Goal: Task Accomplishment & Management: Complete application form

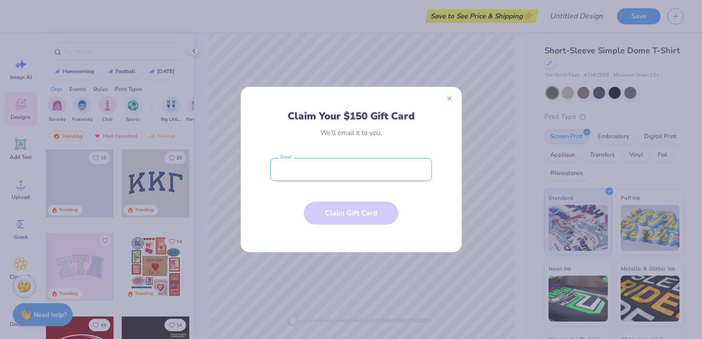
click at [355, 171] on input "email" at bounding box center [351, 169] width 162 height 23
type input "[PERSON_NAME][EMAIL_ADDRESS][PERSON_NAME][DOMAIN_NAME]"
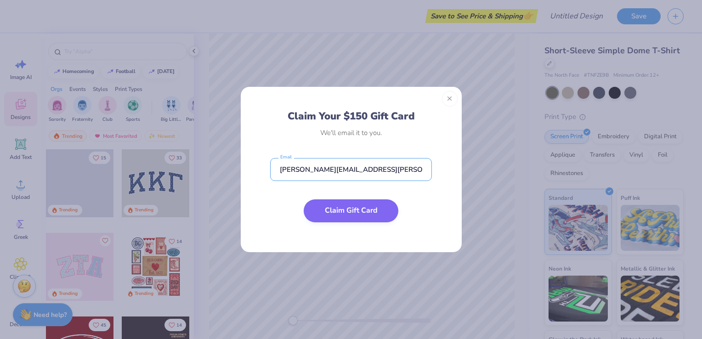
click at [346, 210] on button "Claim Gift Card" at bounding box center [351, 211] width 95 height 23
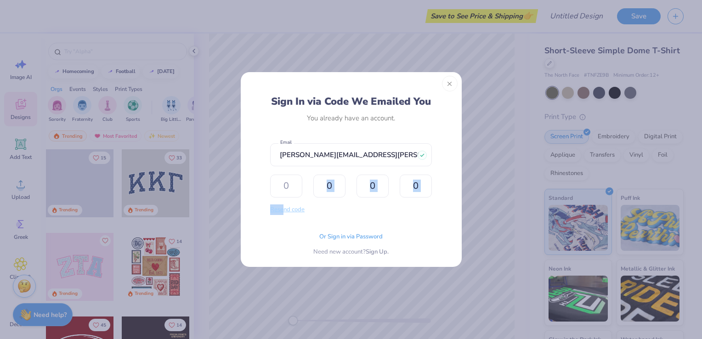
drag, startPoint x: 346, startPoint y: 210, endPoint x: 284, endPoint y: 210, distance: 61.6
click at [284, 210] on form "[PERSON_NAME][EMAIL_ADDRESS][PERSON_NAME][DOMAIN_NAME] Email Resend code The de…" at bounding box center [351, 178] width 162 height 78
drag, startPoint x: 284, startPoint y: 210, endPoint x: 286, endPoint y: 182, distance: 27.6
click at [286, 182] on input "text" at bounding box center [286, 186] width 32 height 23
type input "4"
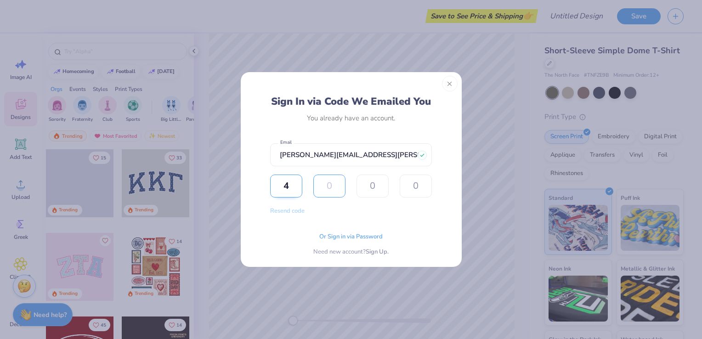
type input "7"
type input "4"
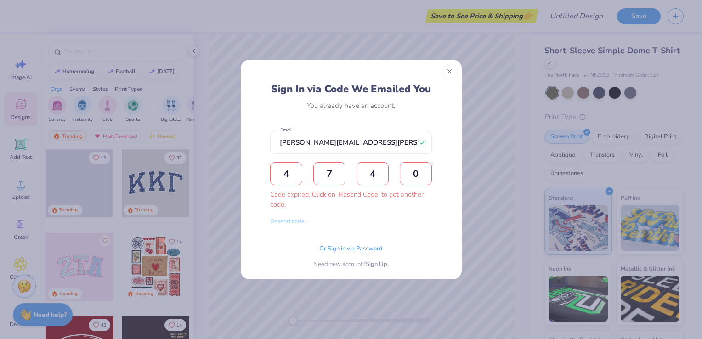
type input "0"
click at [289, 222] on button "Resend code" at bounding box center [287, 222] width 34 height 11
click at [291, 176] on input "text" at bounding box center [286, 173] width 32 height 23
type input "7"
type input "0"
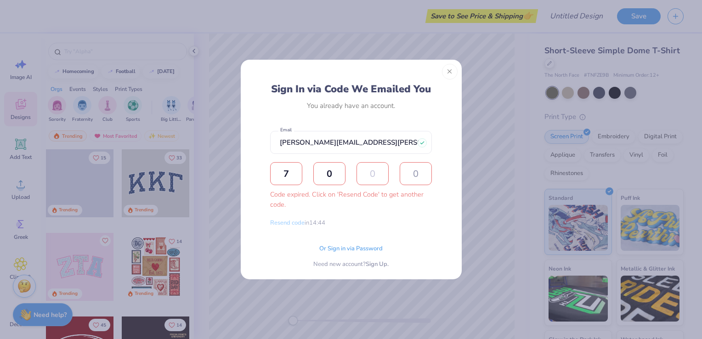
type input "7"
type input "9"
